Goal: Find specific page/section: Find specific page/section

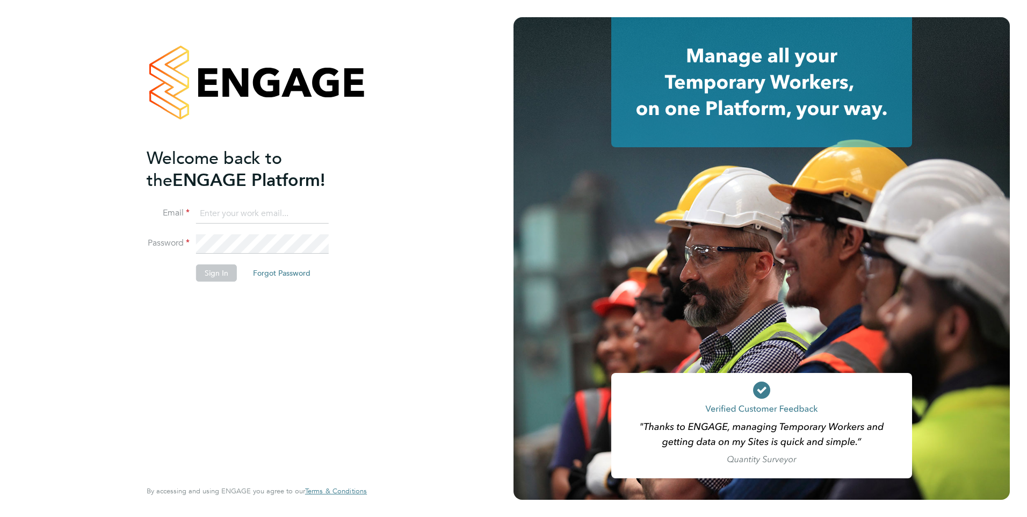
type input "stephen.brayshaw@ncclondon.ac.uk"
click at [204, 271] on button "Sign In" at bounding box center [216, 272] width 41 height 17
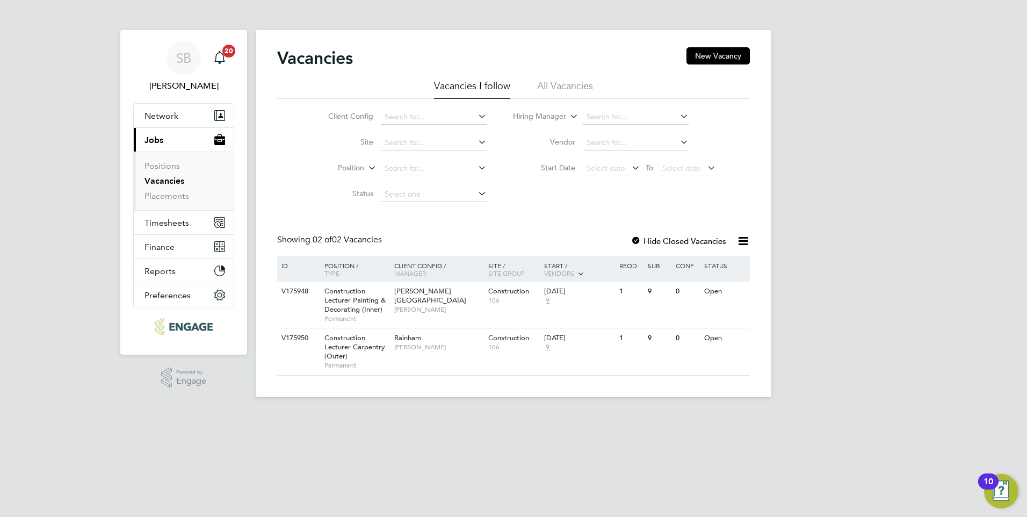
click at [164, 180] on link "Vacancies" at bounding box center [164, 181] width 40 height 10
click at [150, 140] on span "Jobs" at bounding box center [153, 140] width 19 height 10
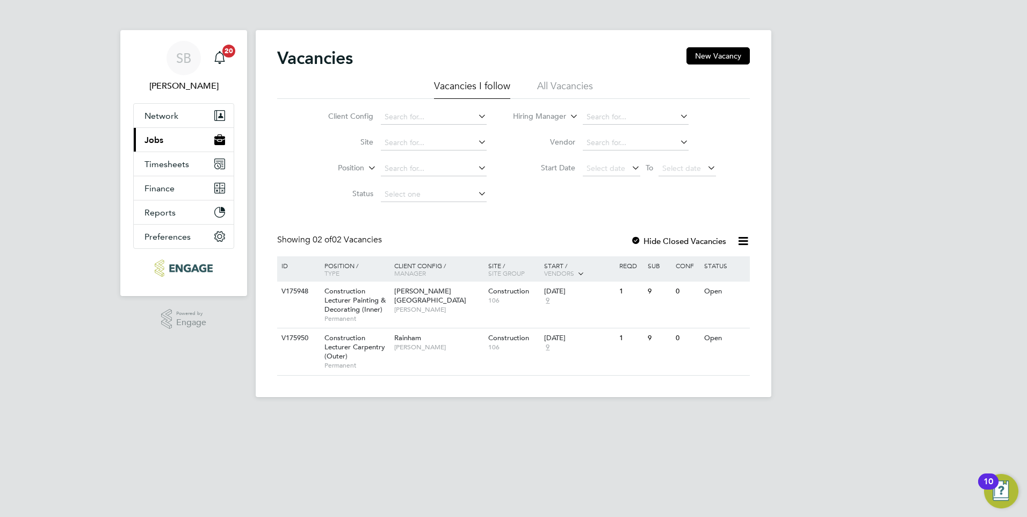
click at [150, 140] on span "Jobs" at bounding box center [153, 140] width 19 height 10
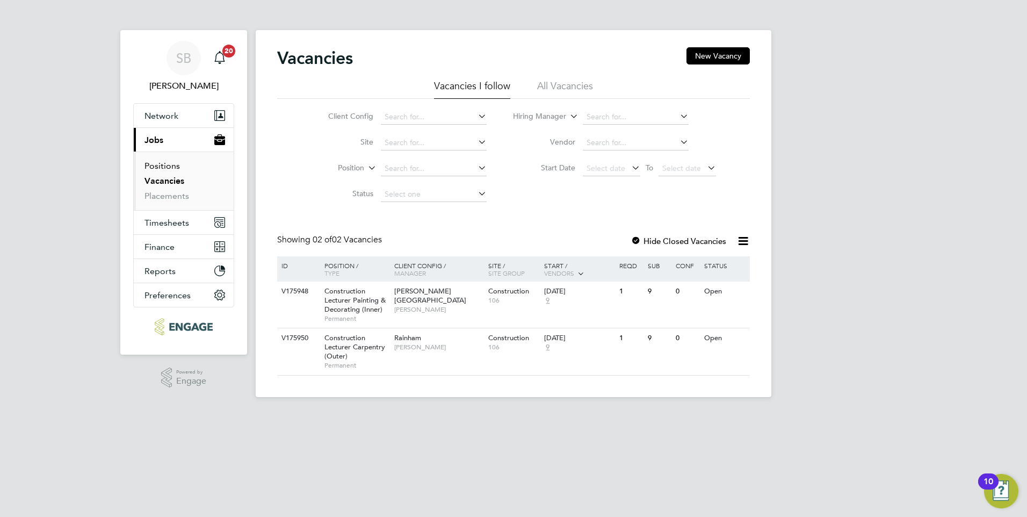
click at [160, 164] on link "Positions" at bounding box center [161, 166] width 35 height 10
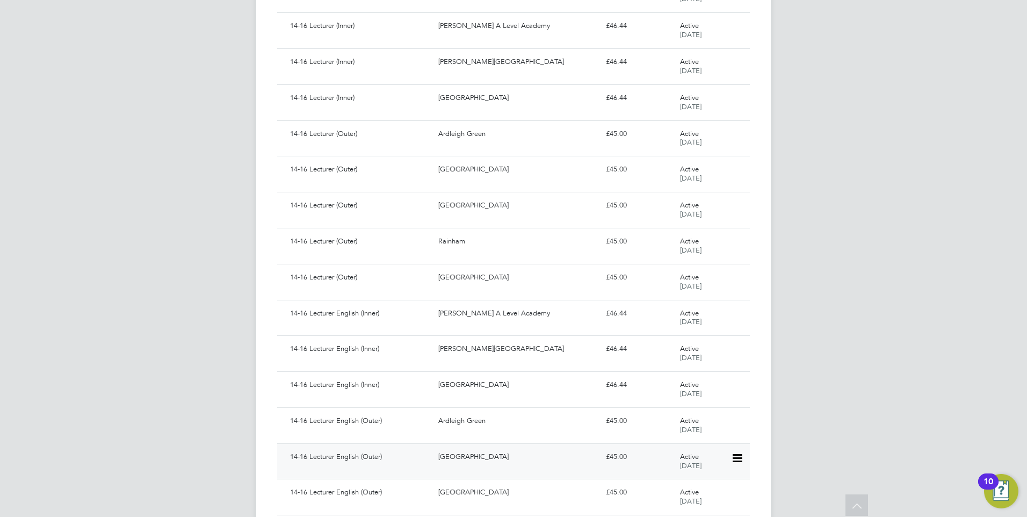
scroll to position [343, 0]
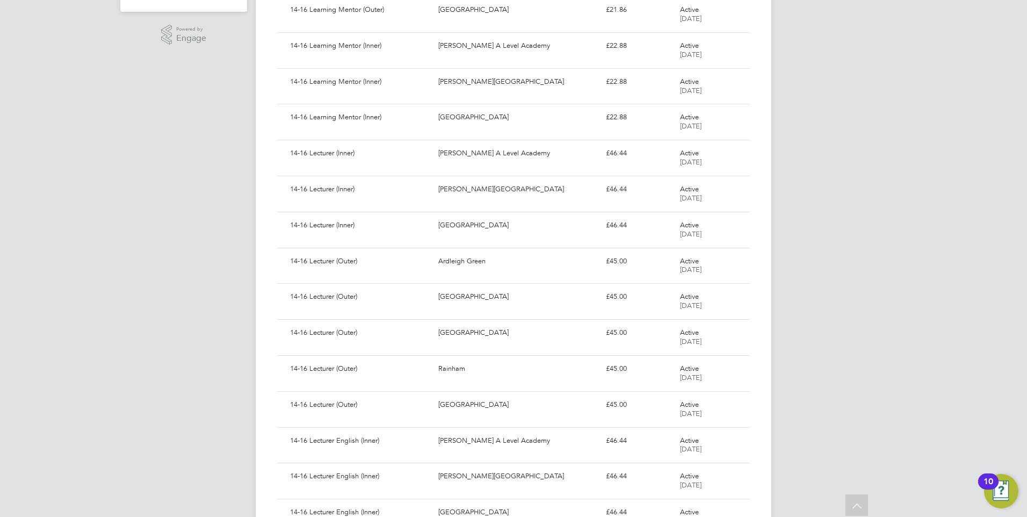
click at [141, 131] on div "SB [PERSON_NAME] Notifications 20 Applications: Network Sites Workers Current p…" at bounding box center [513, 328] width 1027 height 1343
